Goal: Obtain resource: Download file/media

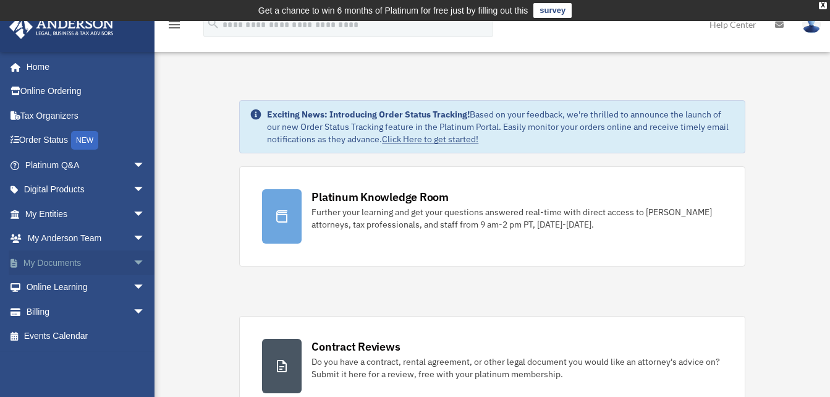
click at [57, 266] on link "My Documents arrow_drop_down" at bounding box center [86, 262] width 155 height 25
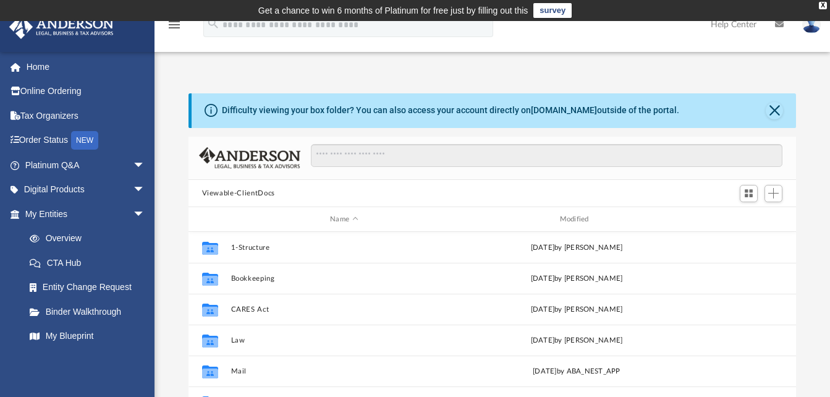
scroll to position [22, 0]
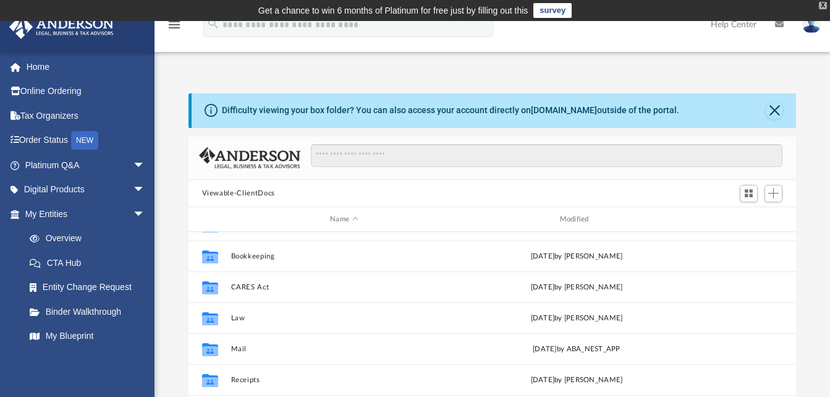
click at [822, 3] on div "X" at bounding box center [823, 5] width 8 height 7
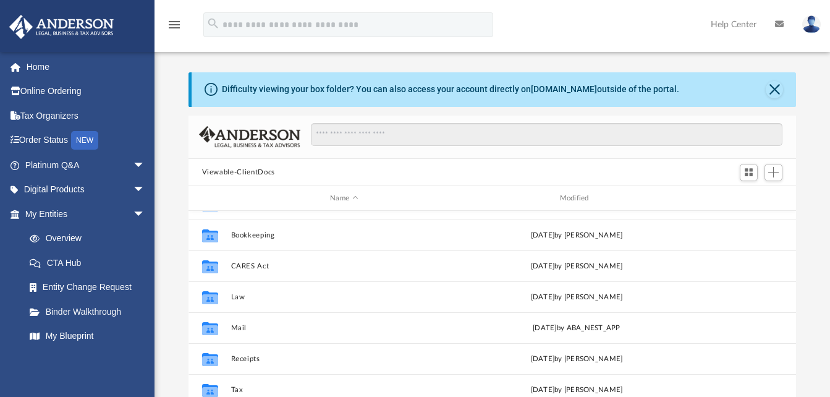
drag, startPoint x: 822, startPoint y: 3, endPoint x: 800, endPoint y: 138, distance: 136.6
click at [800, 138] on div "Difficulty viewing your box folder? You can also access your account directly o…" at bounding box center [493, 269] width 676 height 395
click at [809, 25] on img at bounding box center [811, 24] width 19 height 18
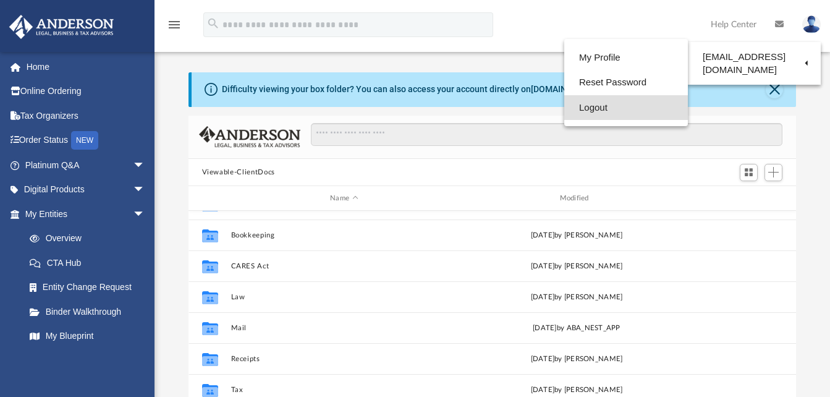
click at [598, 104] on link "Logout" at bounding box center [626, 107] width 124 height 25
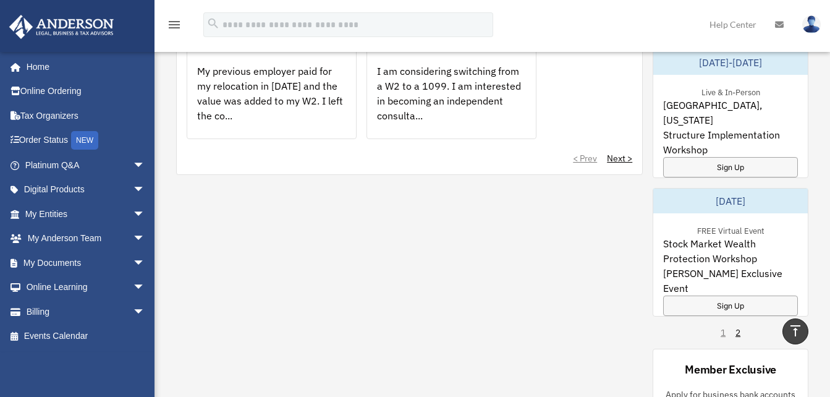
scroll to position [1011, 0]
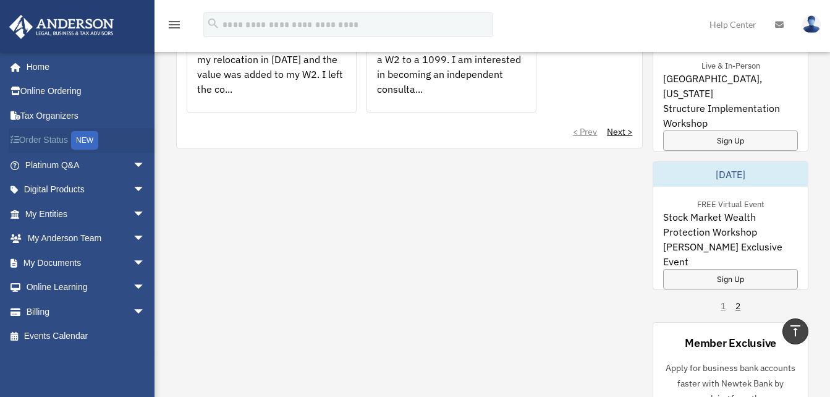
click at [51, 136] on link "Order Status NEW" at bounding box center [86, 140] width 155 height 25
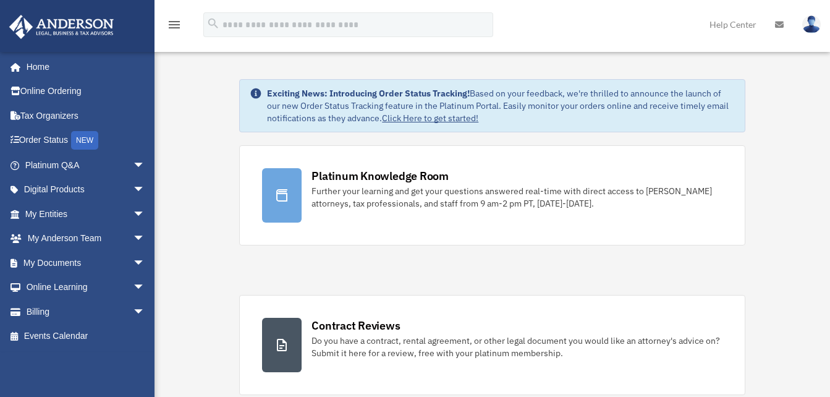
scroll to position [1011, 0]
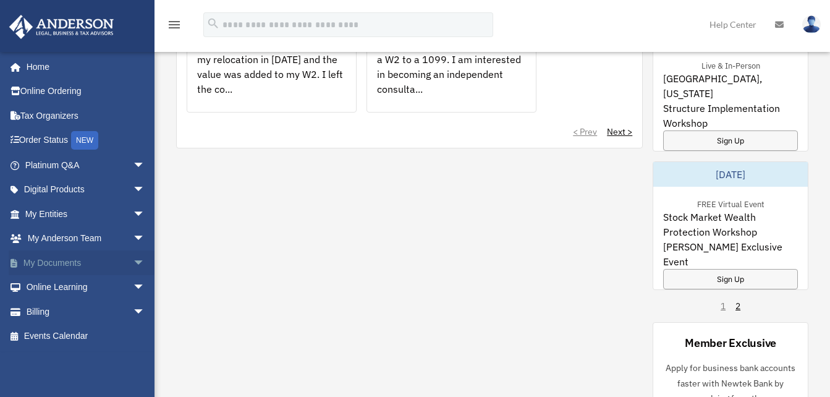
click at [133, 258] on span "arrow_drop_down" at bounding box center [145, 262] width 25 height 25
click at [53, 284] on link "Box" at bounding box center [90, 287] width 147 height 25
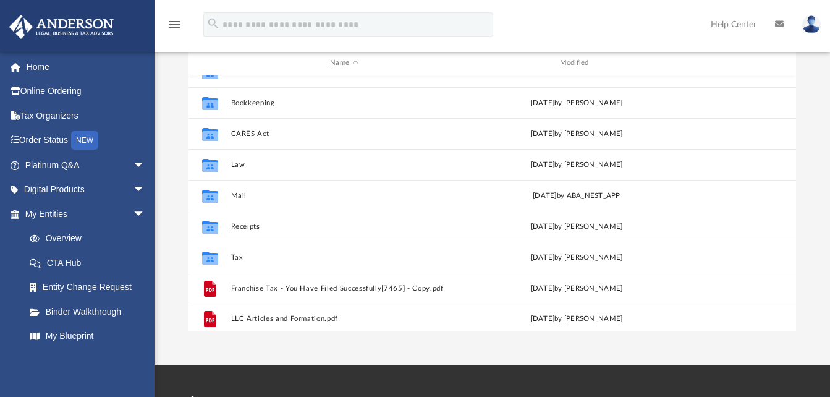
scroll to position [22, 0]
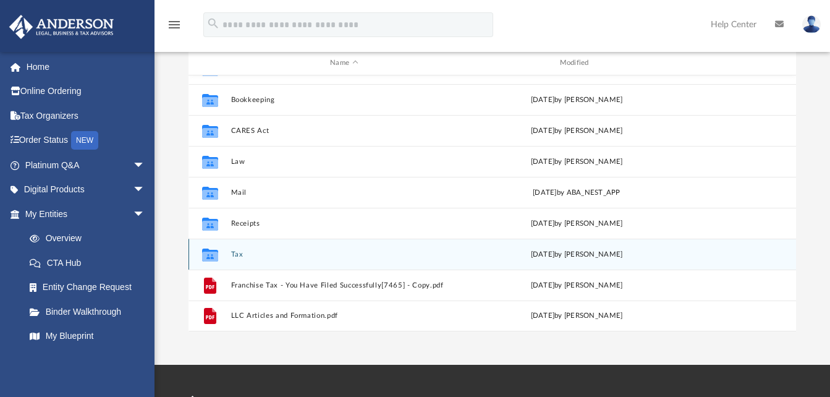
click at [311, 257] on button "Tax" at bounding box center [344, 254] width 227 height 8
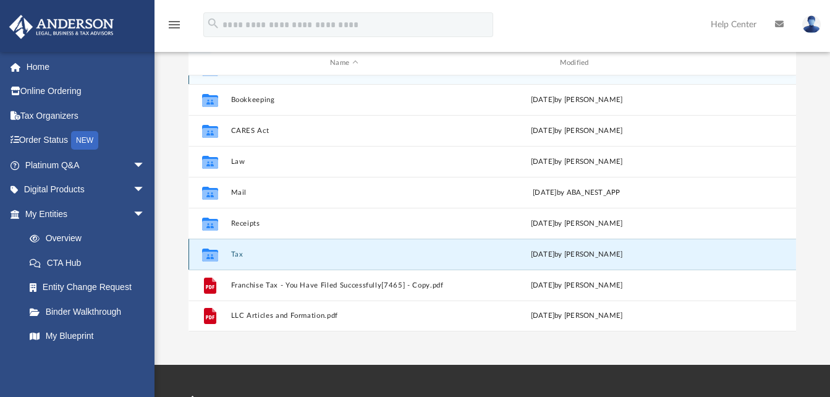
scroll to position [0, 0]
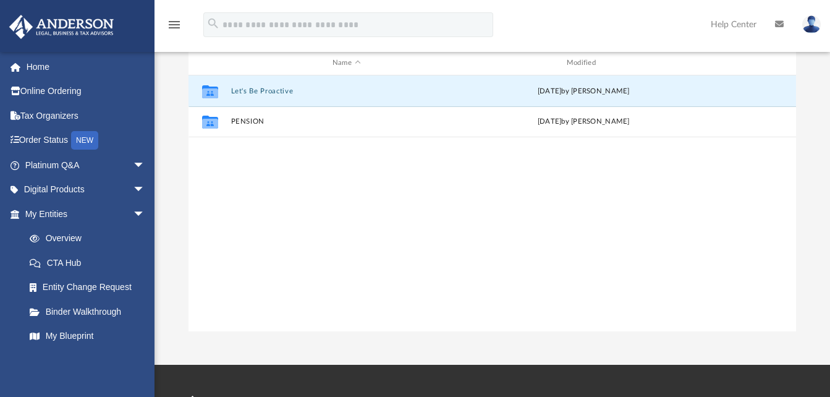
drag, startPoint x: 279, startPoint y: 88, endPoint x: 285, endPoint y: 145, distance: 56.6
click at [285, 145] on div "Collaborated Folder Let's Be Proactive yesterday by Alex Price Collaborated Fol…" at bounding box center [493, 203] width 608 height 256
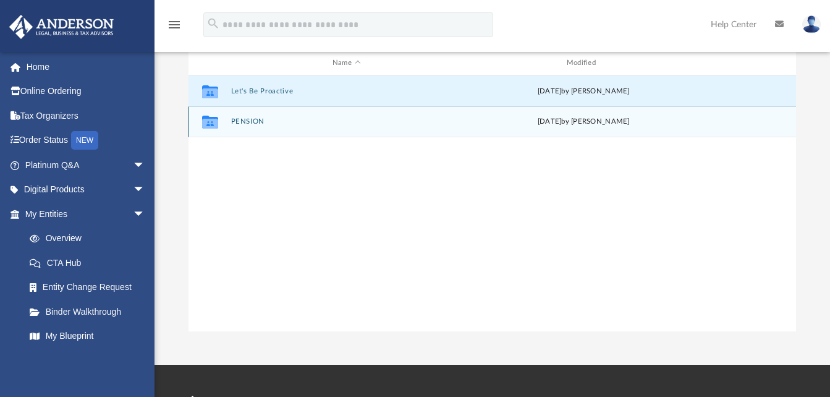
click at [276, 127] on div "Collaborated Folder PENSION [DATE] by [PERSON_NAME]" at bounding box center [493, 121] width 608 height 31
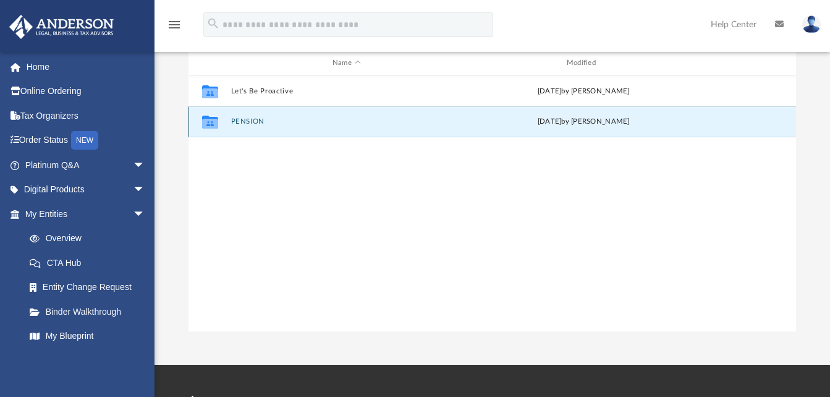
click at [276, 127] on div "Collaborated Folder PENSION [DATE] by [PERSON_NAME]" at bounding box center [493, 121] width 608 height 31
click at [245, 121] on button "PENSION" at bounding box center [347, 122] width 232 height 8
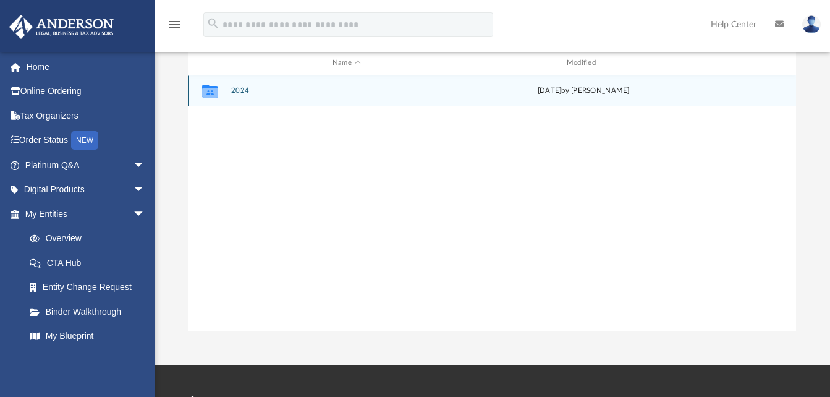
click at [240, 87] on button "2024" at bounding box center [347, 91] width 232 height 8
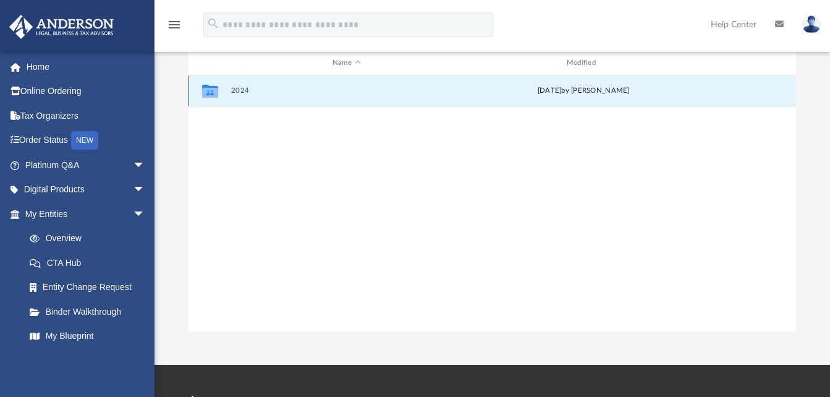
click at [240, 87] on button "2024" at bounding box center [347, 91] width 232 height 8
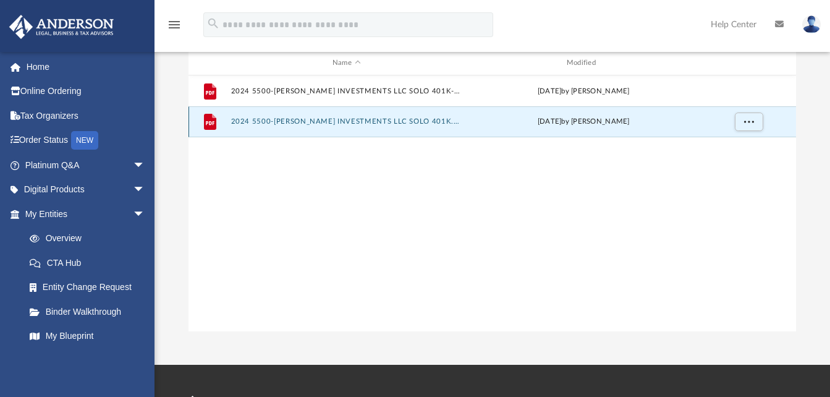
click at [355, 121] on button "2024 5500-[PERSON_NAME] INVESTMENTS LLC SOLO 401K.pdf" at bounding box center [347, 122] width 232 height 8
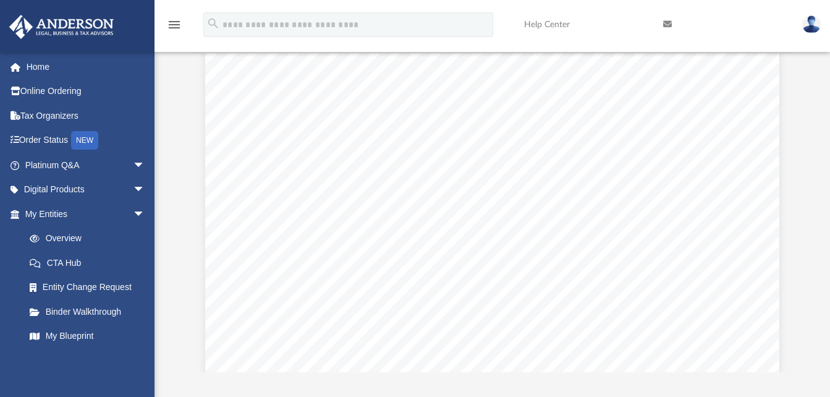
scroll to position [4915, 0]
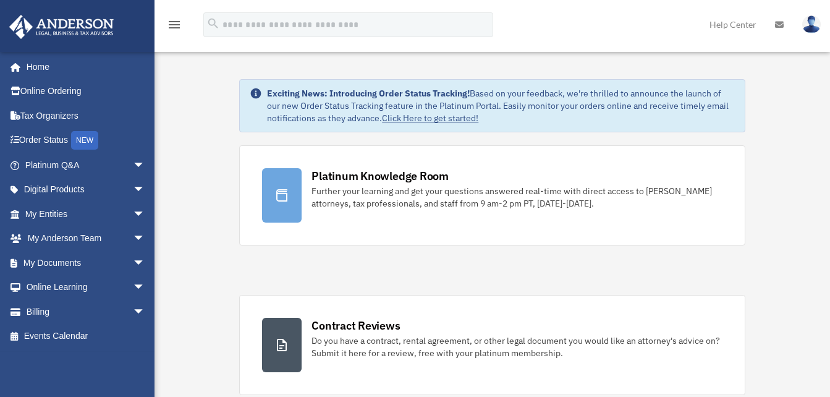
scroll to position [1011, 0]
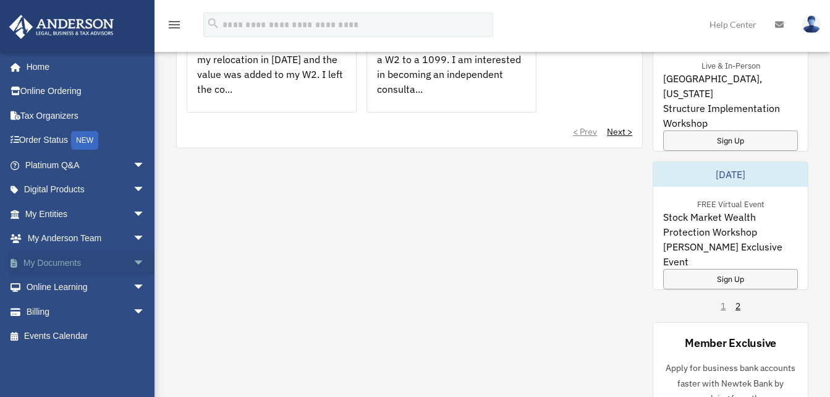
click at [64, 257] on link "My Documents arrow_drop_down" at bounding box center [86, 262] width 155 height 25
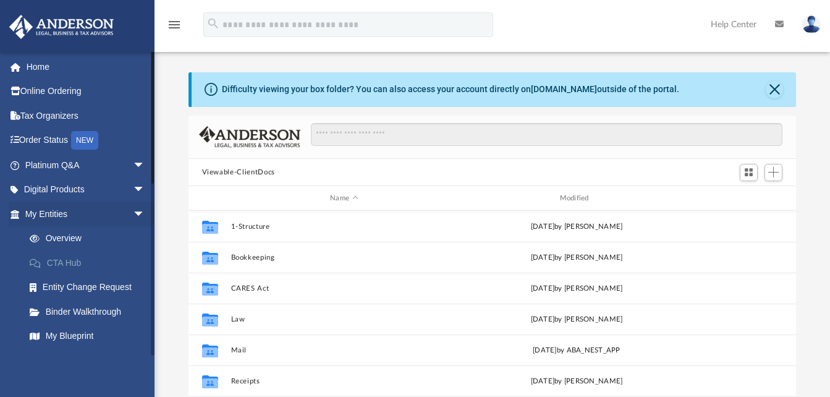
scroll to position [272, 598]
click at [77, 189] on link "Digital Products arrow_drop_down" at bounding box center [86, 189] width 155 height 25
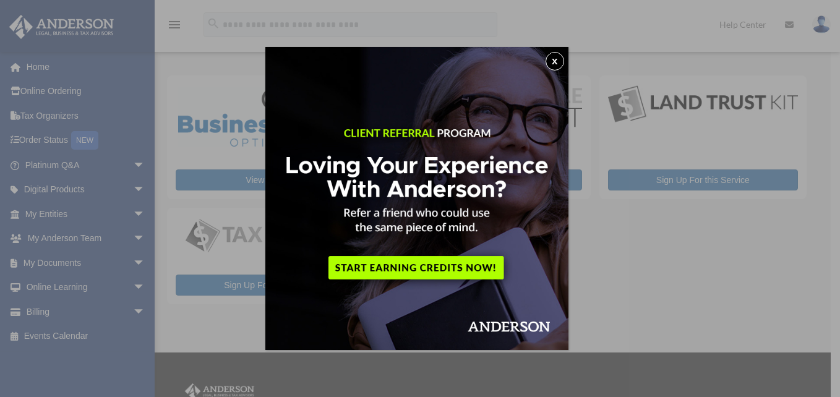
click at [130, 262] on div "x" at bounding box center [420, 198] width 840 height 397
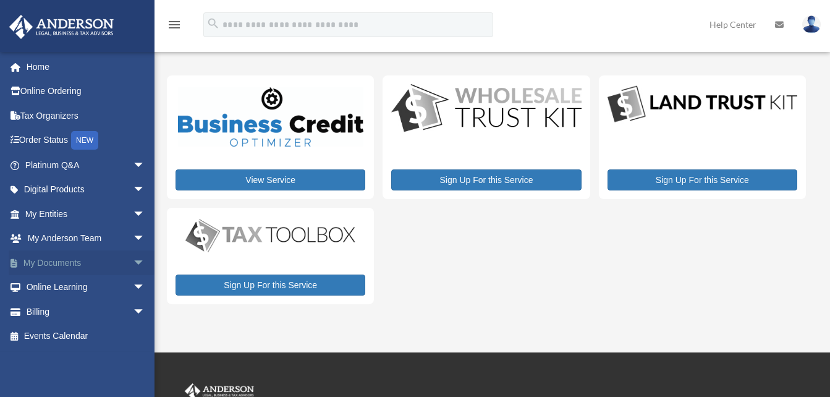
click at [133, 262] on span "arrow_drop_down" at bounding box center [145, 262] width 25 height 25
click at [65, 290] on link "Box" at bounding box center [90, 287] width 147 height 25
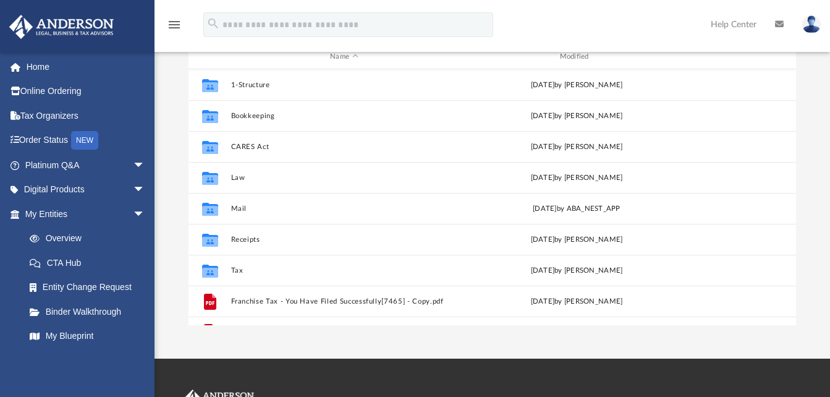
scroll to position [131, 0]
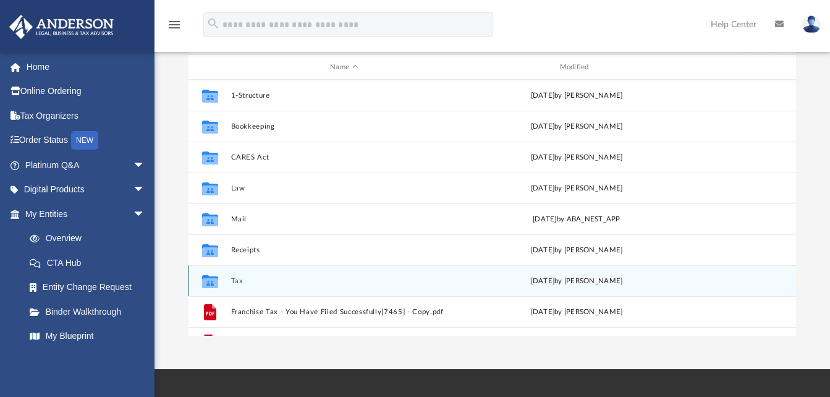
click at [263, 274] on div "Collaborated Folder Tax [DATE] by [PERSON_NAME]" at bounding box center [493, 280] width 608 height 31
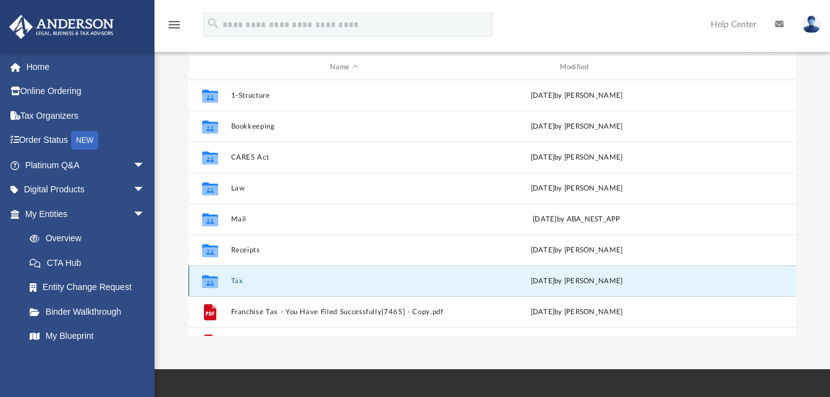
click at [276, 279] on button "Tax" at bounding box center [344, 281] width 227 height 8
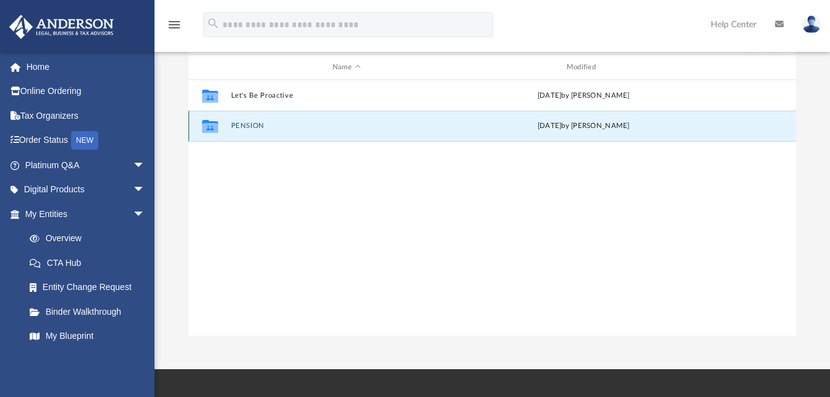
click at [249, 122] on button "PENSION" at bounding box center [347, 126] width 232 height 8
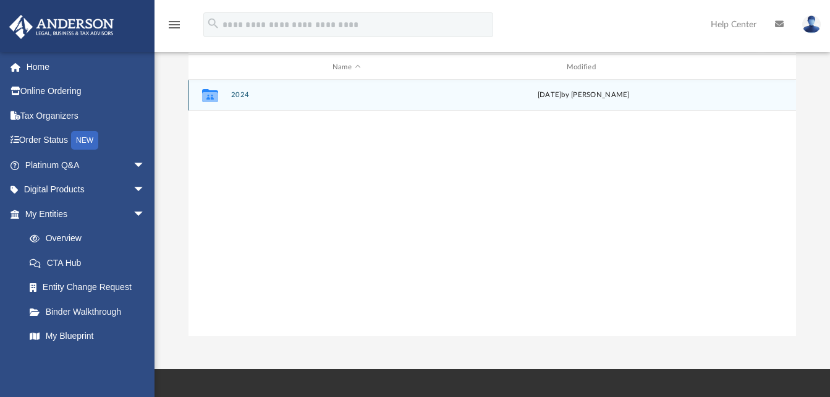
click at [247, 83] on div "Collaborated Folder 2024 [DATE] by [PERSON_NAME]" at bounding box center [493, 95] width 608 height 31
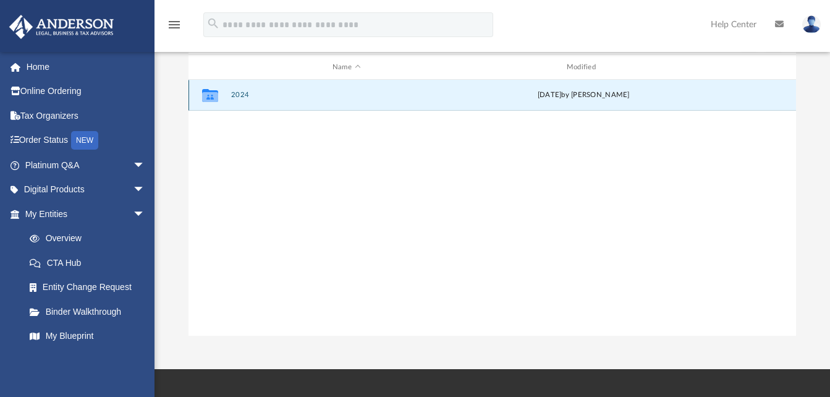
click at [256, 95] on button "2024" at bounding box center [347, 95] width 232 height 8
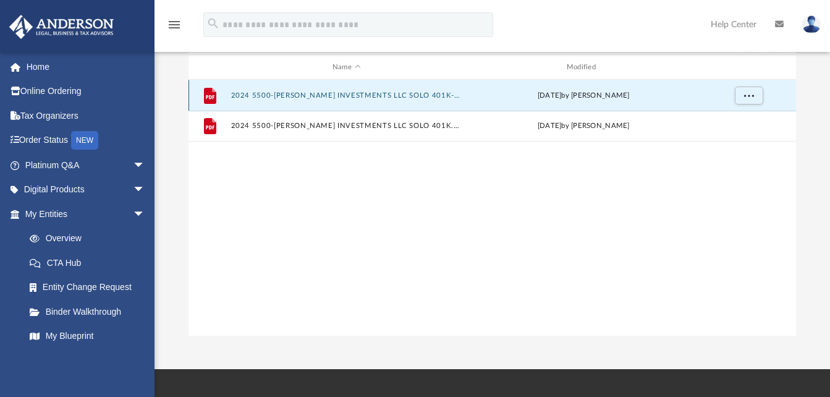
click at [357, 98] on button "2024 5500-[PERSON_NAME] INVESTMENTS LLC SOLO 401K-PLEASE SIGN.pdf" at bounding box center [347, 95] width 232 height 8
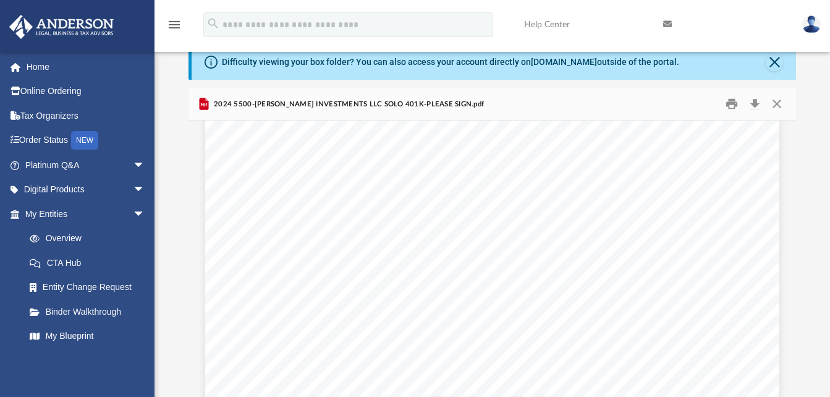
scroll to position [0, 0]
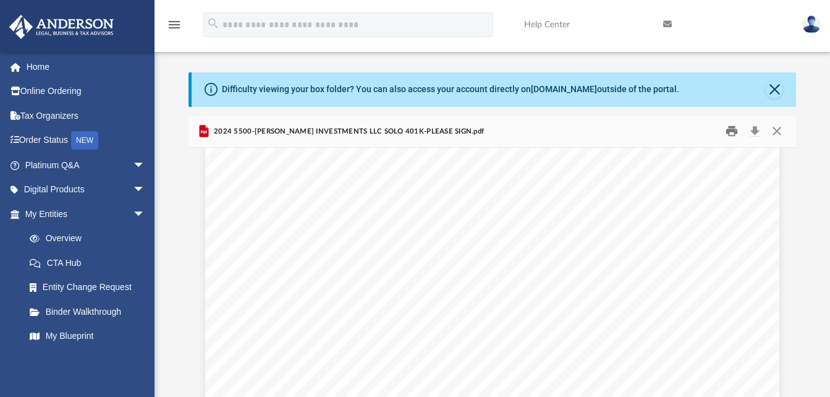
click at [728, 130] on button "Print" at bounding box center [732, 131] width 25 height 19
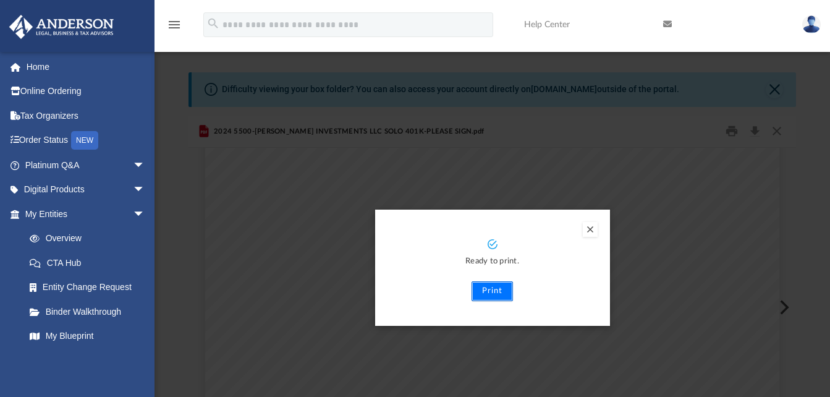
click at [499, 293] on button "Print" at bounding box center [492, 291] width 41 height 20
